Goal: Task Accomplishment & Management: Manage account settings

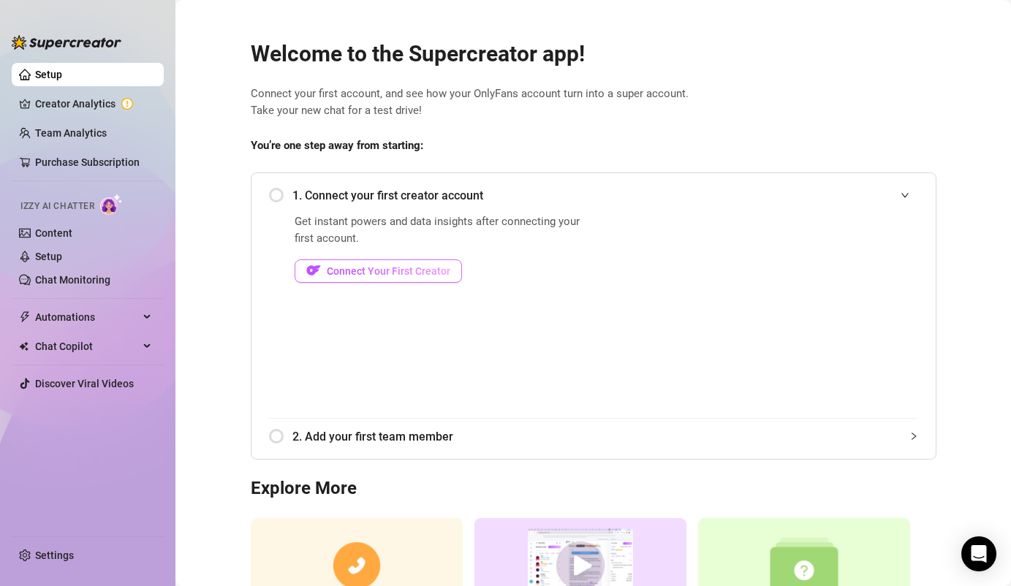
click at [384, 268] on span "Connect Your First Creator" at bounding box center [389, 271] width 124 height 12
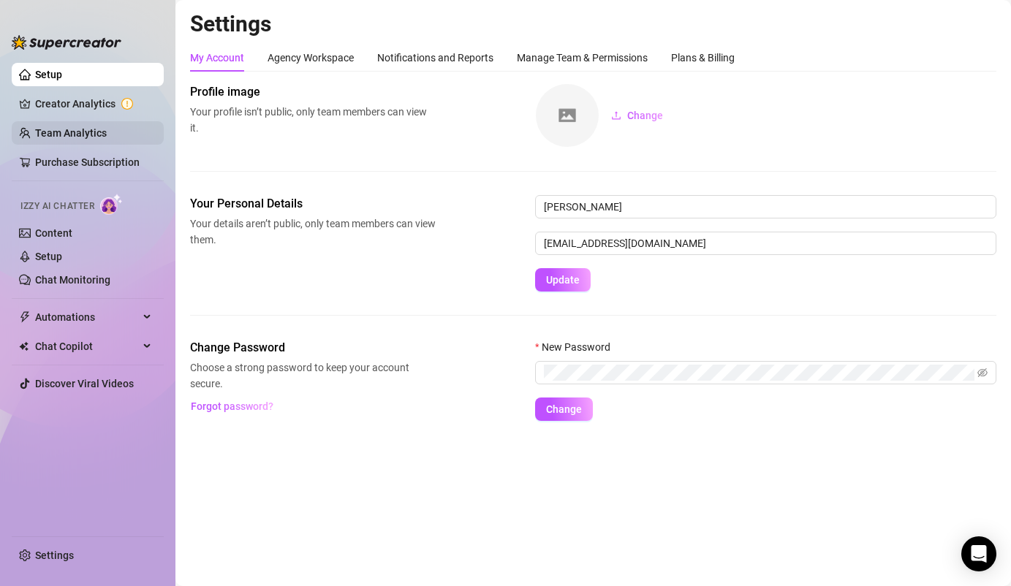
click at [60, 134] on link "Team Analytics" at bounding box center [71, 133] width 72 height 12
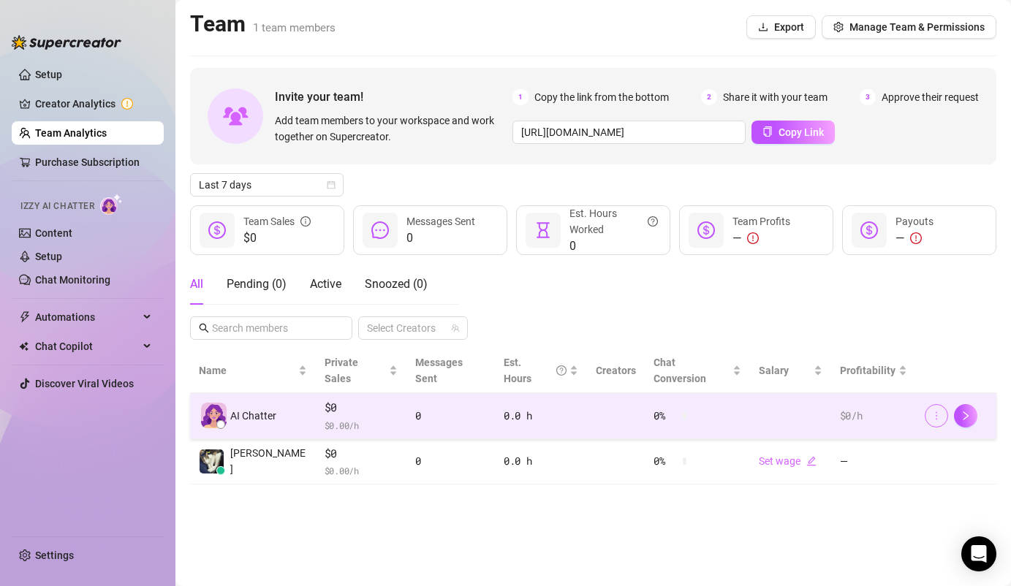
click at [938, 411] on icon "more" at bounding box center [936, 416] width 10 height 10
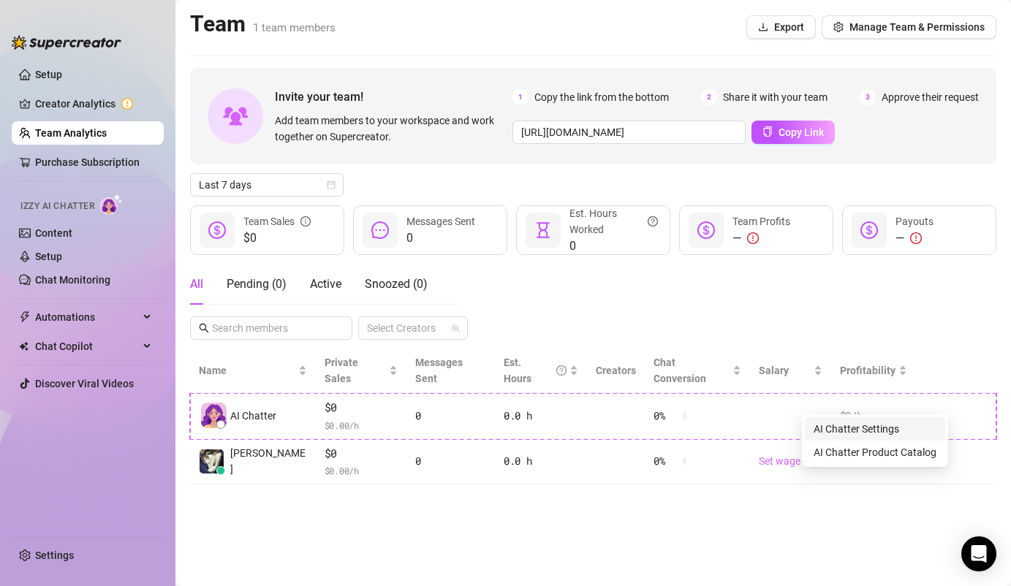
click at [899, 428] on link "AI Chatter Settings" at bounding box center [857, 429] width 86 height 12
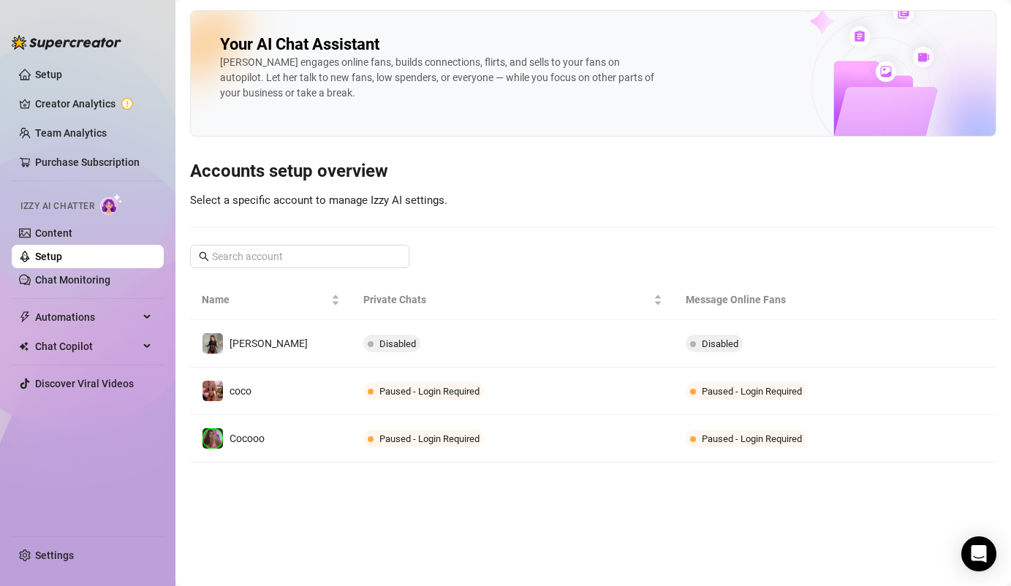
click at [56, 252] on link "Setup" at bounding box center [48, 257] width 27 height 12
click at [77, 127] on link "Team Analytics" at bounding box center [71, 133] width 72 height 12
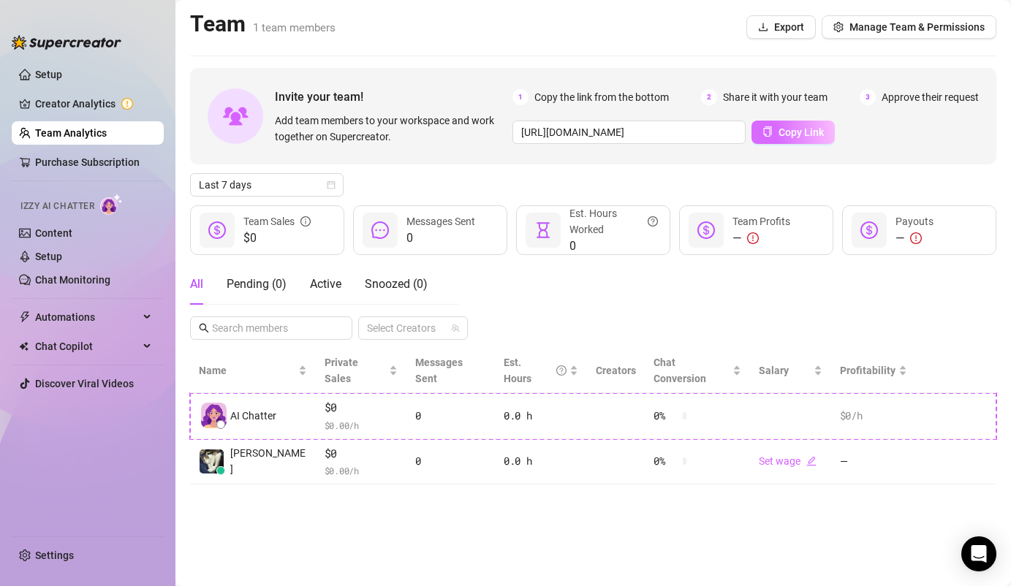
click at [800, 130] on span "Copy Link" at bounding box center [800, 132] width 45 height 12
click at [866, 28] on span "Manage Team & Permissions" at bounding box center [916, 27] width 135 height 12
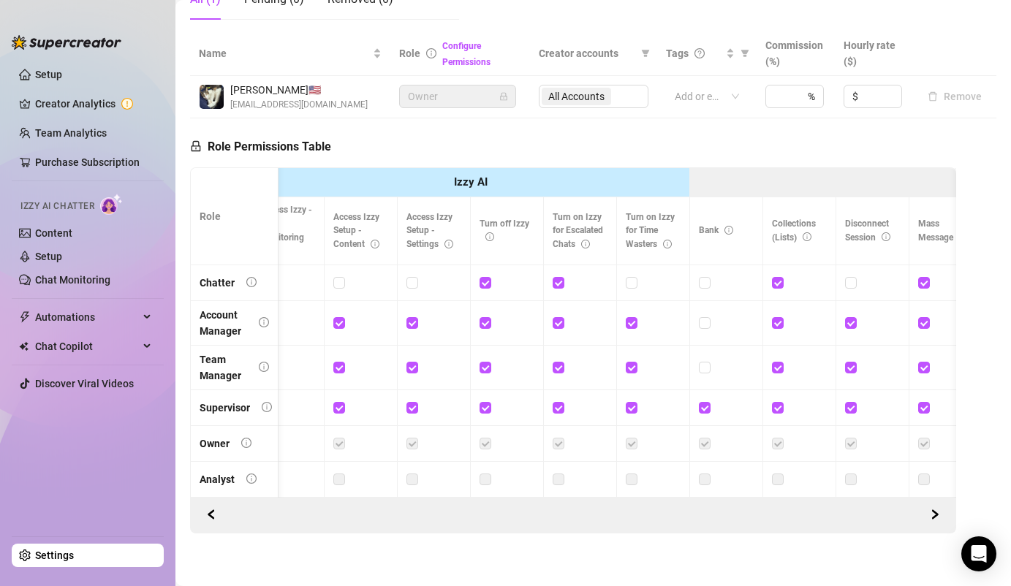
scroll to position [0, 352]
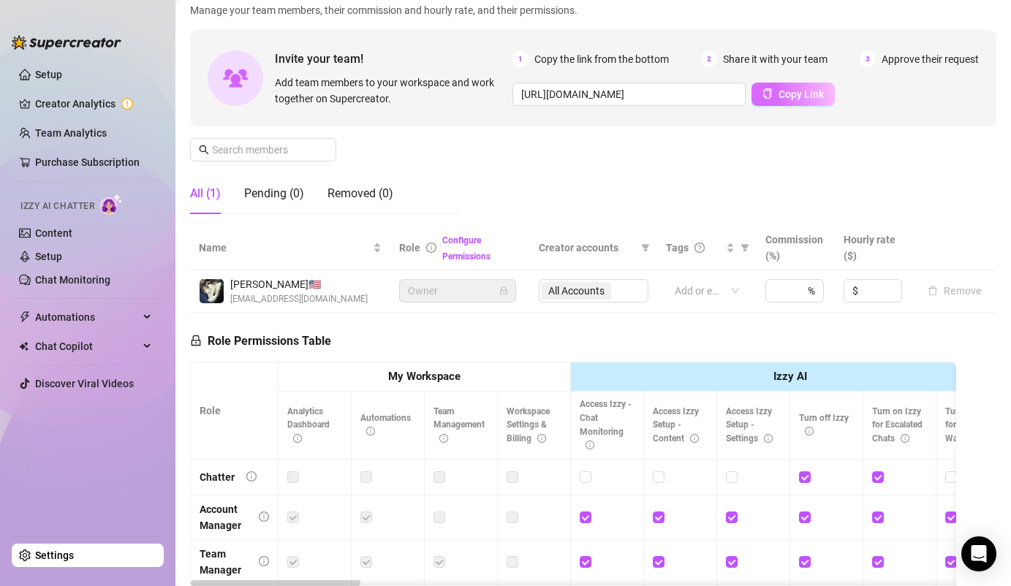
click at [769, 94] on icon "copy" at bounding box center [768, 93] width 8 height 10
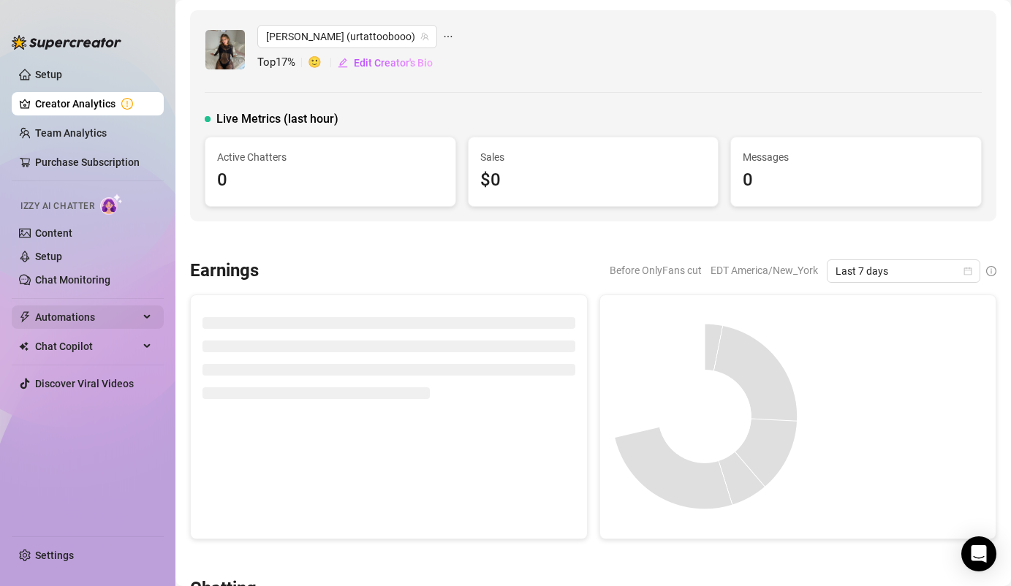
click at [143, 313] on div "Automations" at bounding box center [88, 317] width 152 height 23
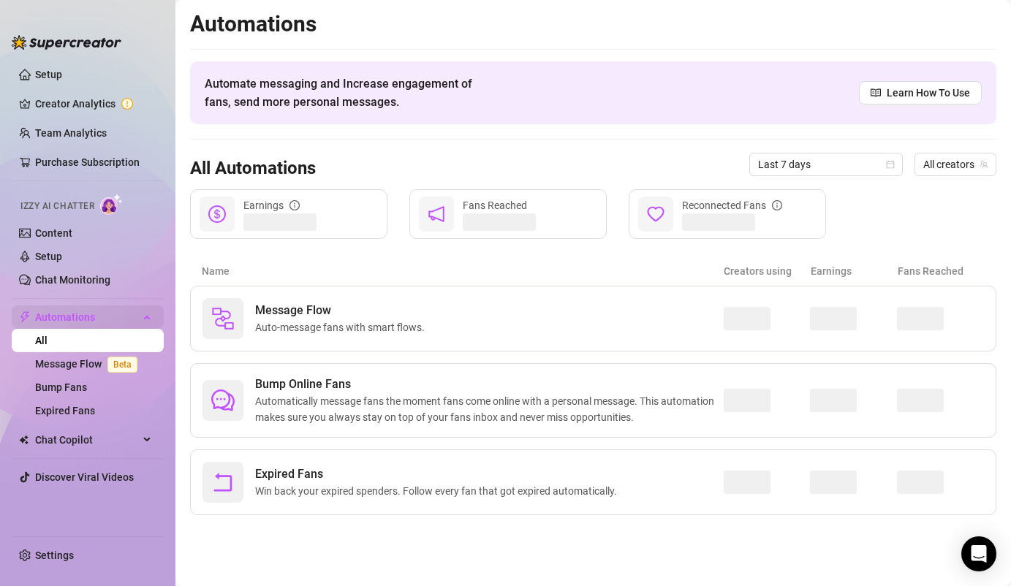
click at [142, 313] on div "Automations" at bounding box center [88, 317] width 152 height 23
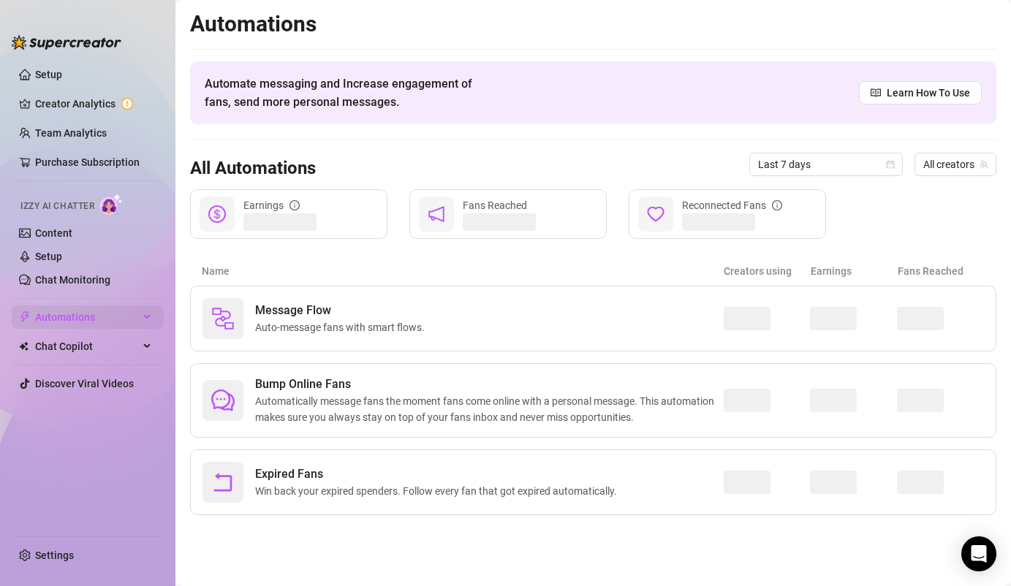
click at [142, 313] on div "Automations" at bounding box center [88, 317] width 152 height 23
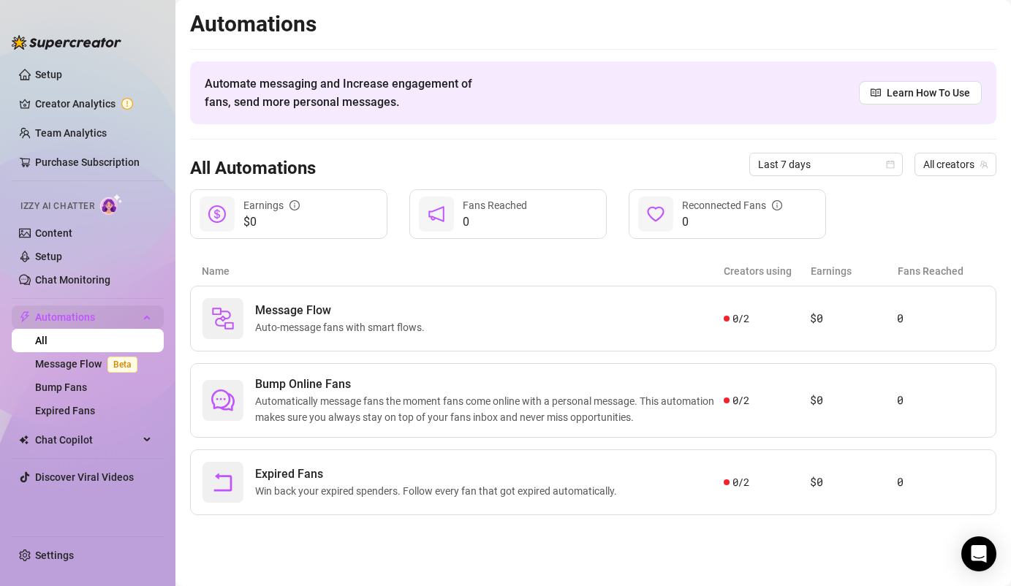
click at [142, 313] on div "Automations" at bounding box center [88, 317] width 152 height 23
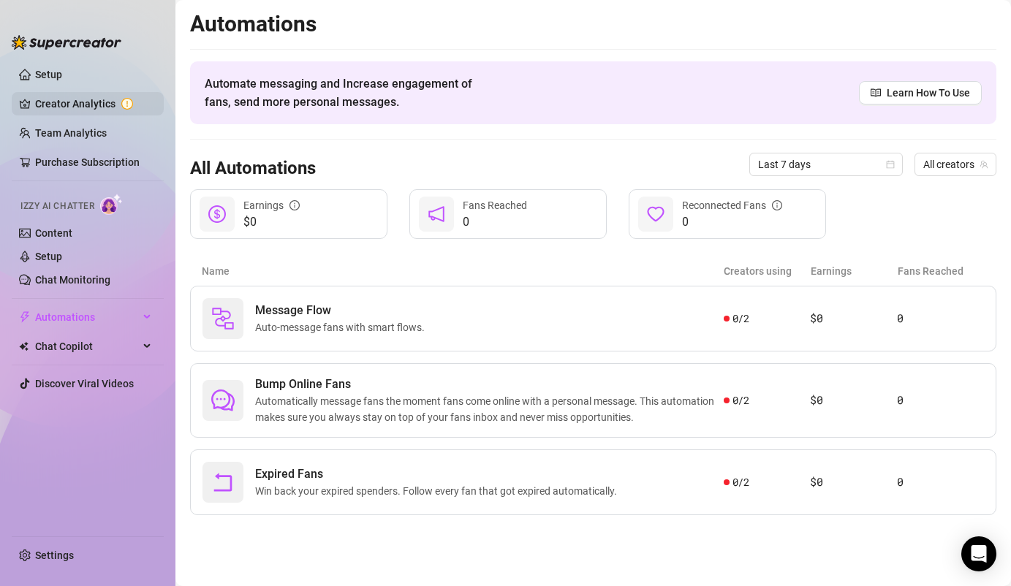
click at [99, 107] on link "Creator Analytics" at bounding box center [93, 103] width 117 height 23
